Goal: Navigation & Orientation: Find specific page/section

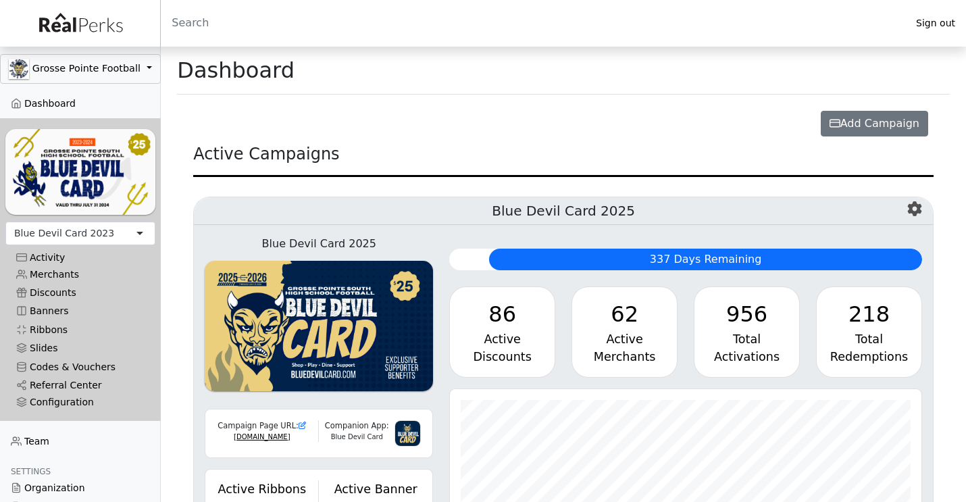
click at [65, 233] on div "Blue Devil Card 2023" at bounding box center [64, 233] width 100 height 14
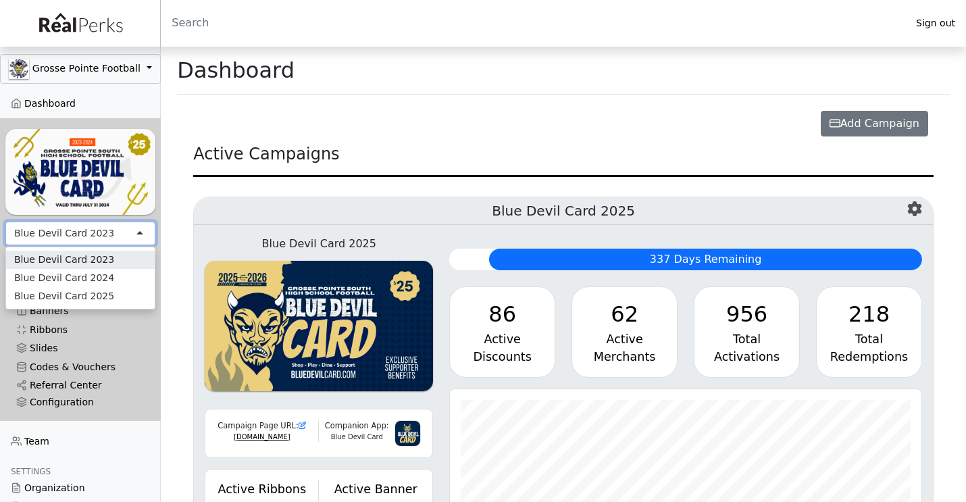
scroll to position [155, 471]
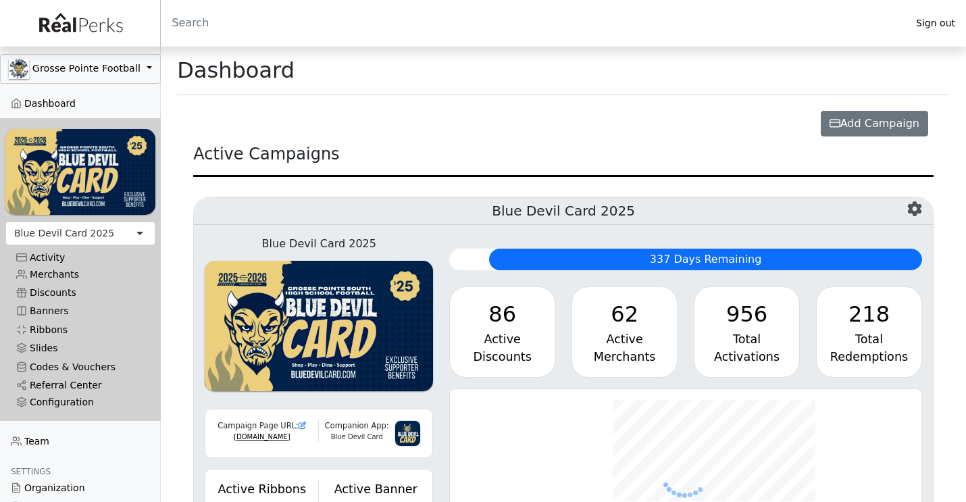
click at [47, 276] on link "Merchants" at bounding box center [80, 274] width 150 height 18
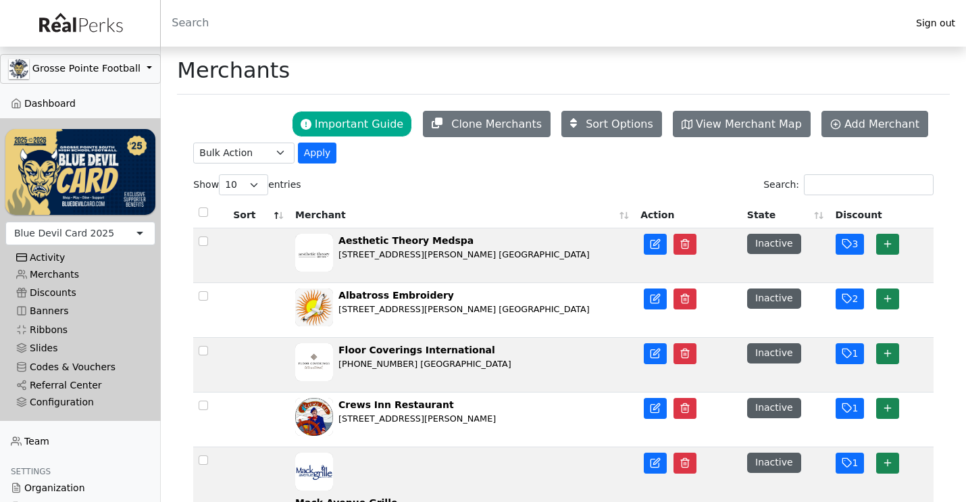
click at [48, 257] on div "Activity" at bounding box center [80, 257] width 128 height 11
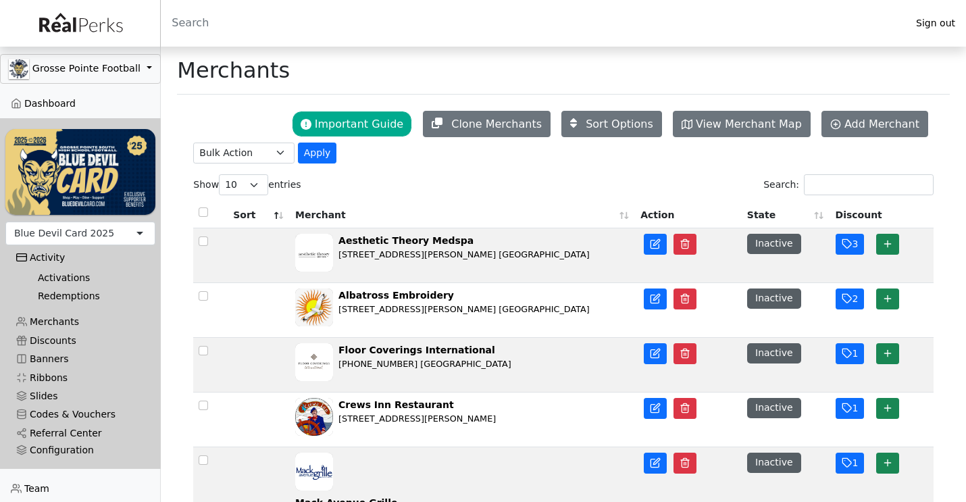
click at [54, 277] on link "Activations" at bounding box center [86, 277] width 118 height 18
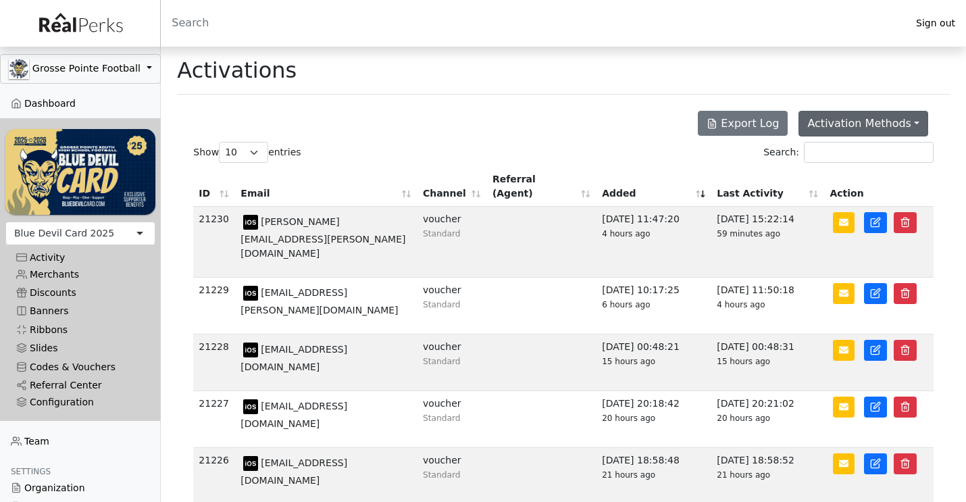
click at [909, 124] on button "Activation Methods" at bounding box center [863, 124] width 130 height 26
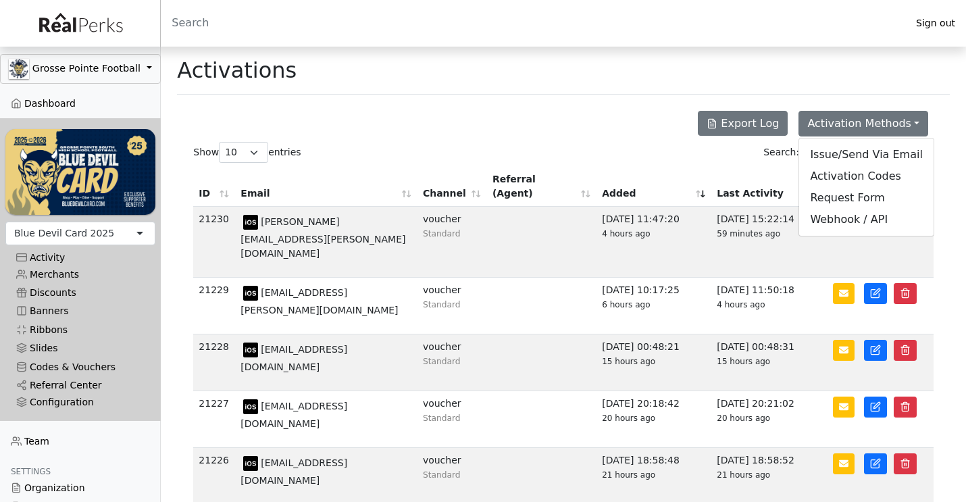
click at [833, 75] on div "Activations" at bounding box center [563, 71] width 773 height 48
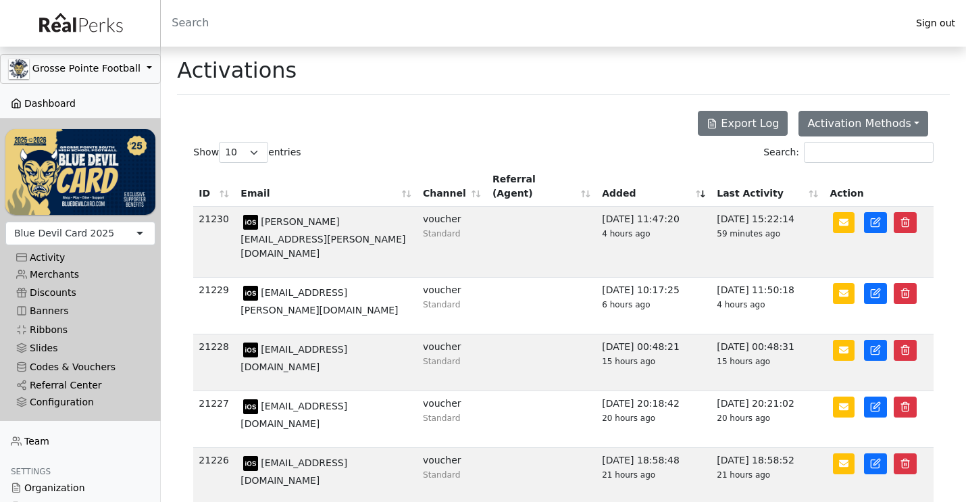
click at [58, 105] on link "Dashboard" at bounding box center [80, 104] width 161 height 18
